Goal: Information Seeking & Learning: Learn about a topic

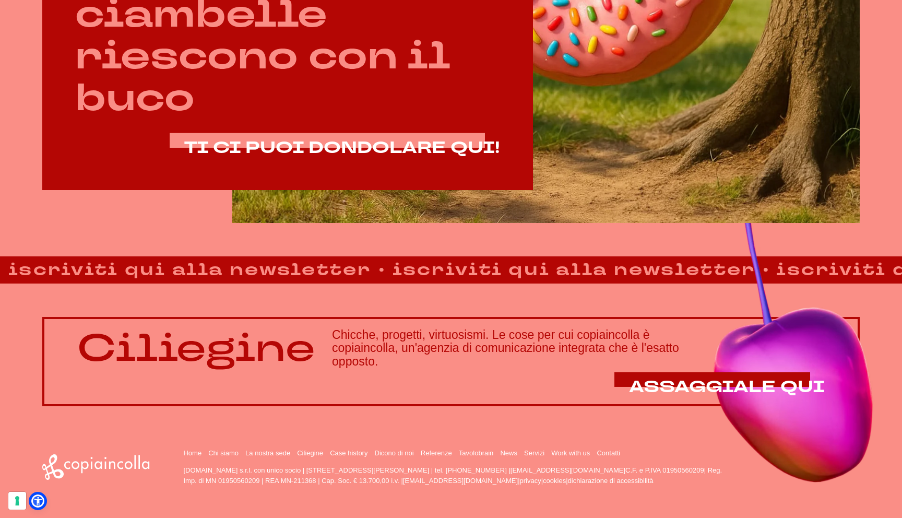
scroll to position [726, 0]
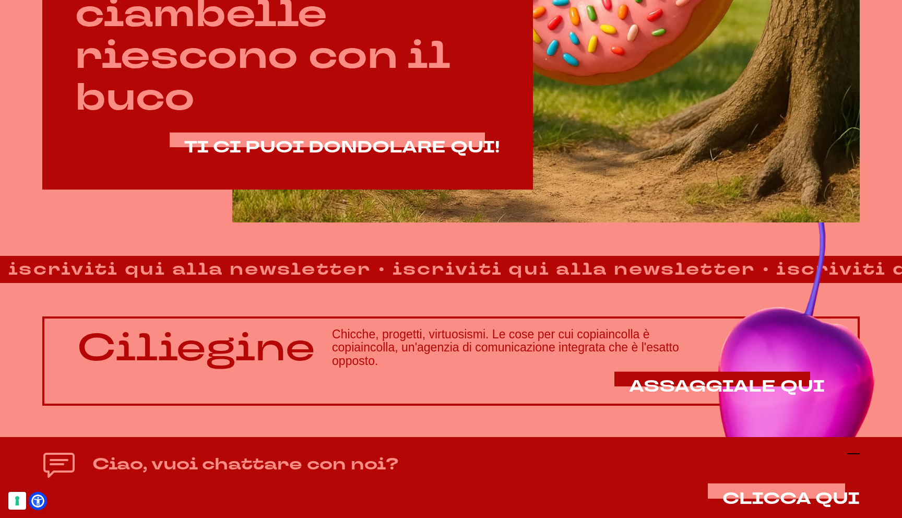
click at [853, 451] on icon at bounding box center [853, 453] width 13 height 13
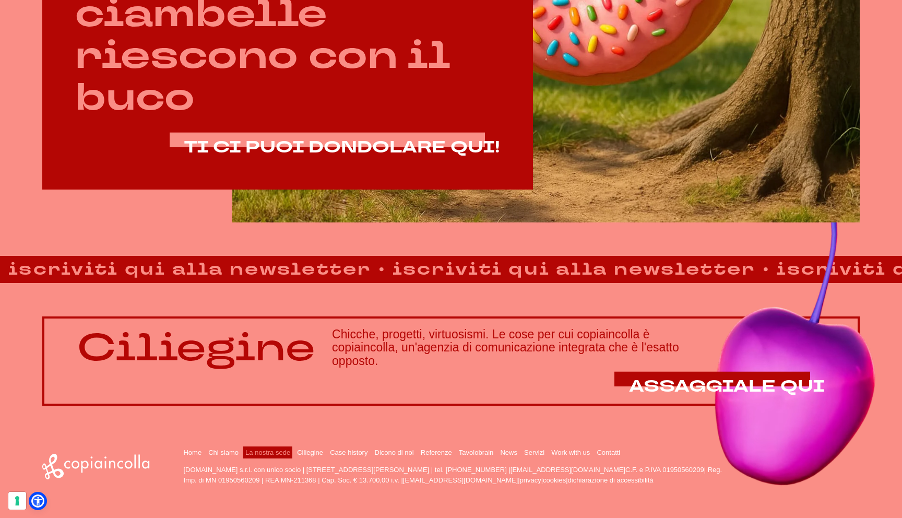
click at [272, 453] on link "La nostra sede" at bounding box center [267, 452] width 45 height 8
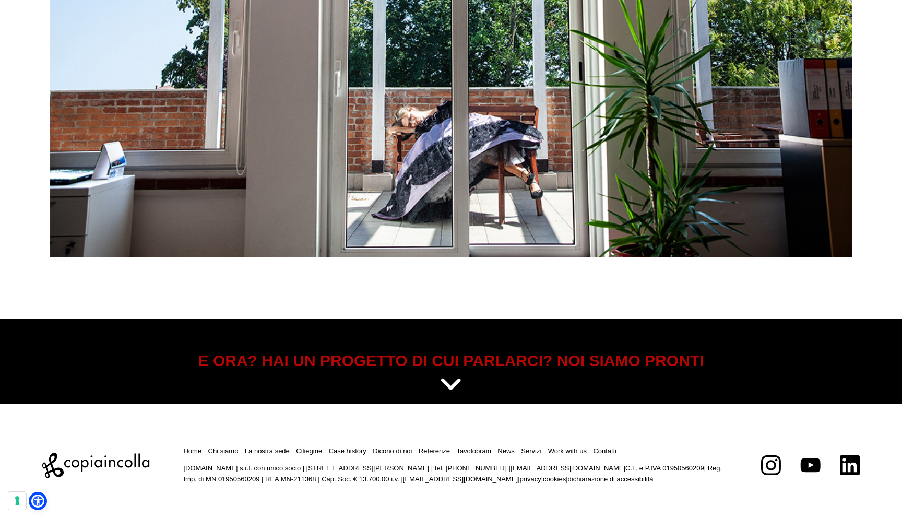
scroll to position [4764, 0]
click at [587, 454] on link "Work with us" at bounding box center [567, 451] width 39 height 8
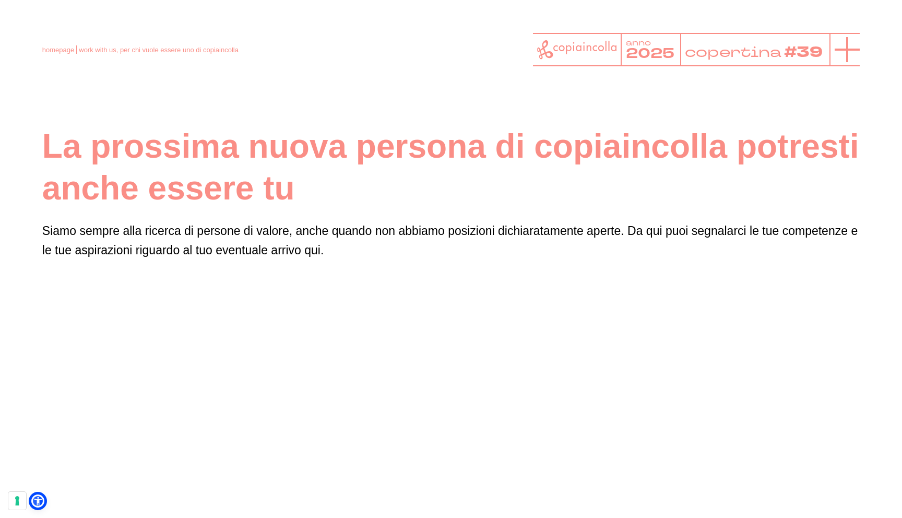
click at [841, 50] on line at bounding box center [847, 50] width 25 height 0
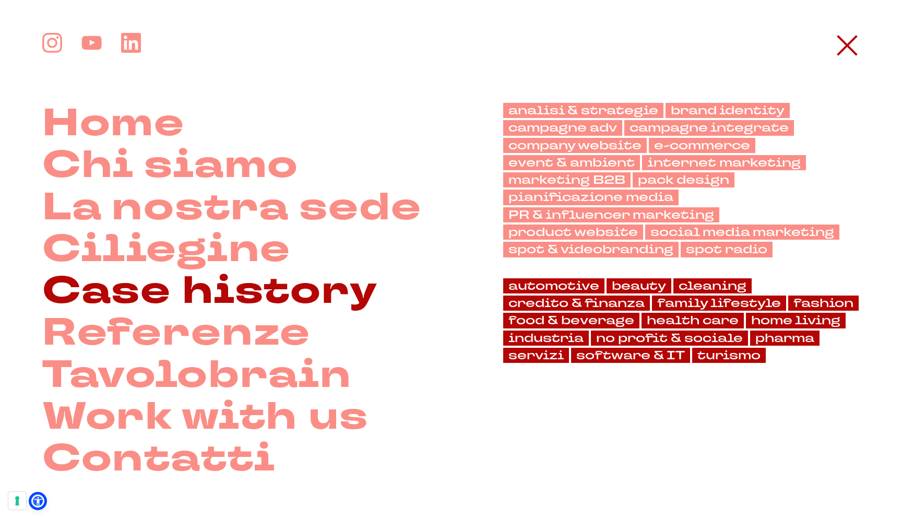
click at [183, 286] on link "Case history" at bounding box center [210, 291] width 336 height 42
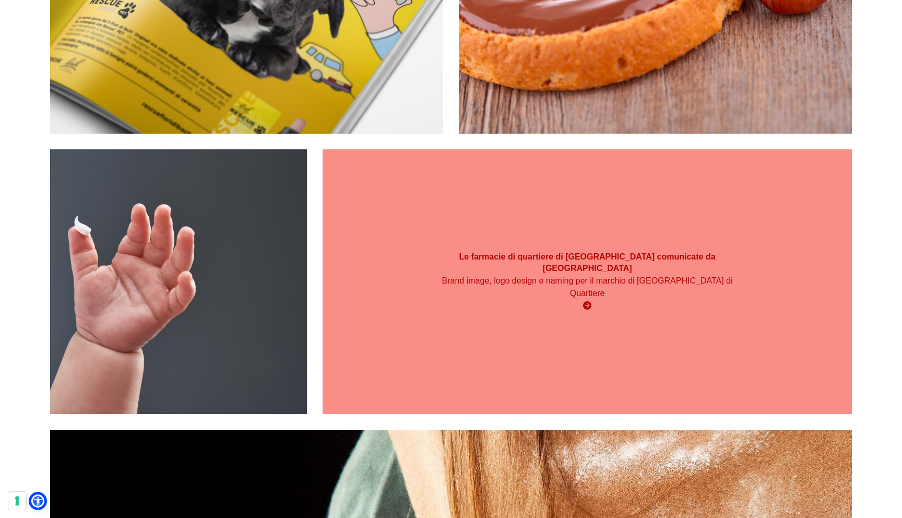
scroll to position [781, 0]
click at [417, 304] on div "Le farmacie di quartiere di Prosit Farma comunicate da copiaincolla Brand image…" at bounding box center [587, 281] width 529 height 72
